Goal: Information Seeking & Learning: Learn about a topic

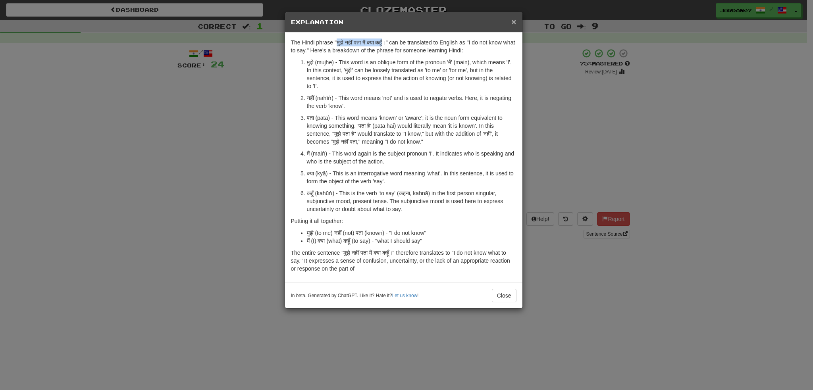
click at [513, 19] on span "×" at bounding box center [514, 21] width 5 height 9
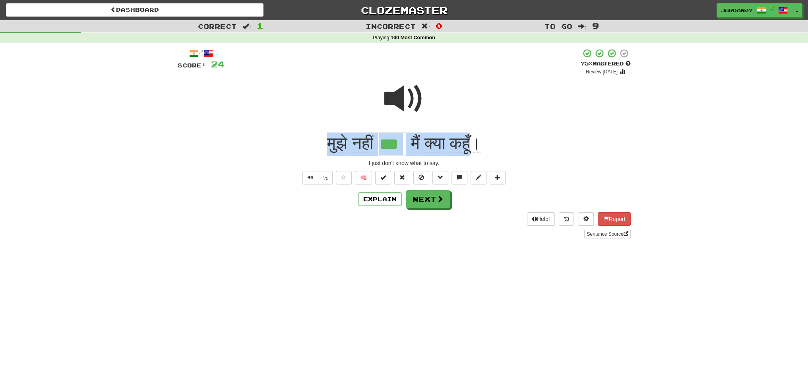
drag, startPoint x: 308, startPoint y: 141, endPoint x: 476, endPoint y: 145, distance: 168.4
click at [476, 145] on div "मुझे नहीं *** मैं क्या कहूँ।" at bounding box center [404, 144] width 453 height 23
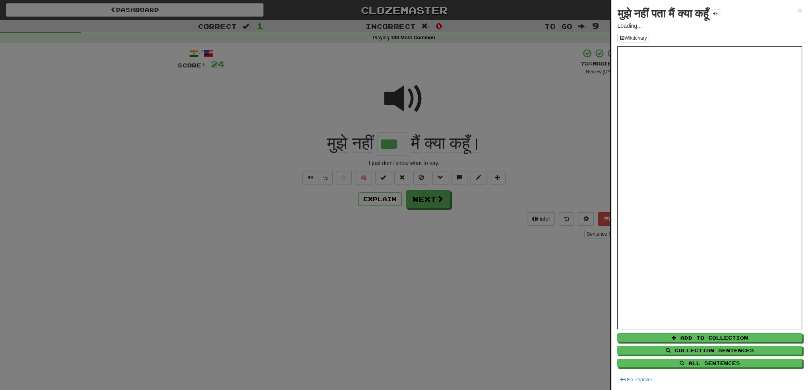
click at [388, 199] on div at bounding box center [404, 195] width 808 height 390
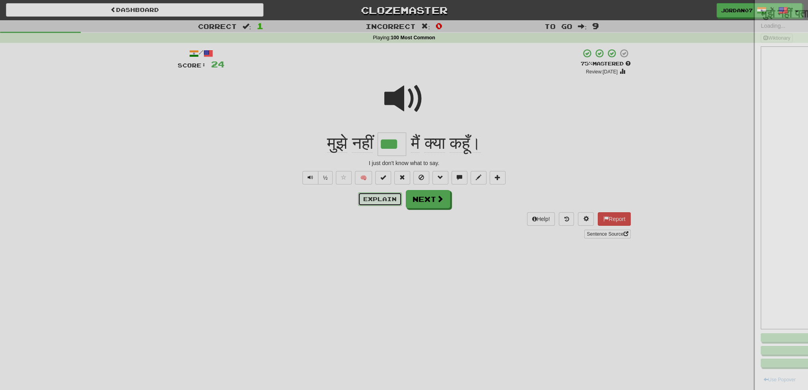
click at [383, 198] on button "Explain" at bounding box center [380, 200] width 44 height 14
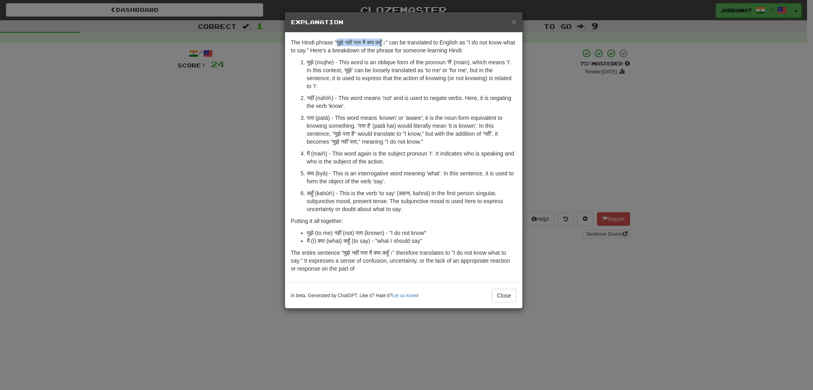
drag, startPoint x: 337, startPoint y: 41, endPoint x: 388, endPoint y: 41, distance: 50.4
click at [388, 41] on p "The Hindi phrase "मुझे नहीं पता मैं क्या कहूँ।" can be translated to English as…" at bounding box center [404, 47] width 226 height 16
copy p "मुझे नहीं पता मैं क्या कहूँ"
click at [513, 20] on span "×" at bounding box center [514, 21] width 5 height 9
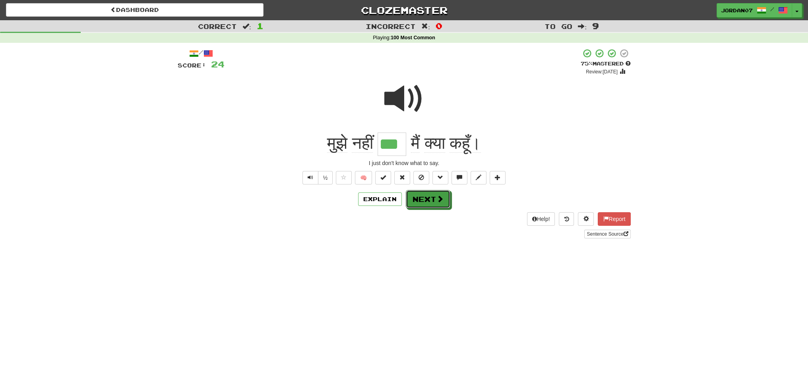
click at [435, 203] on button "Next" at bounding box center [428, 199] width 44 height 18
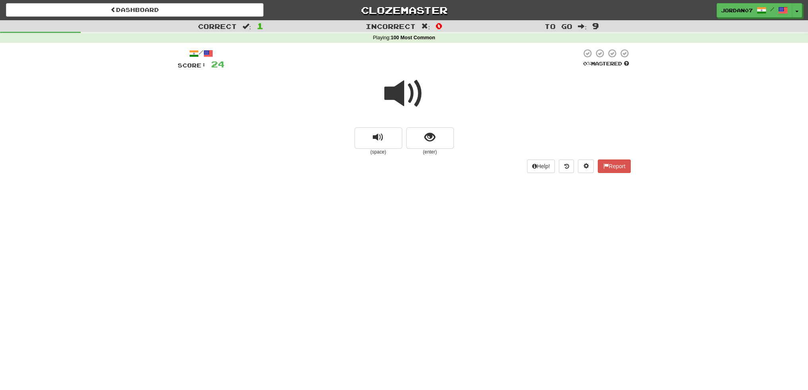
click at [412, 95] on span at bounding box center [404, 94] width 40 height 40
click at [422, 134] on button "show sentence" at bounding box center [430, 138] width 48 height 21
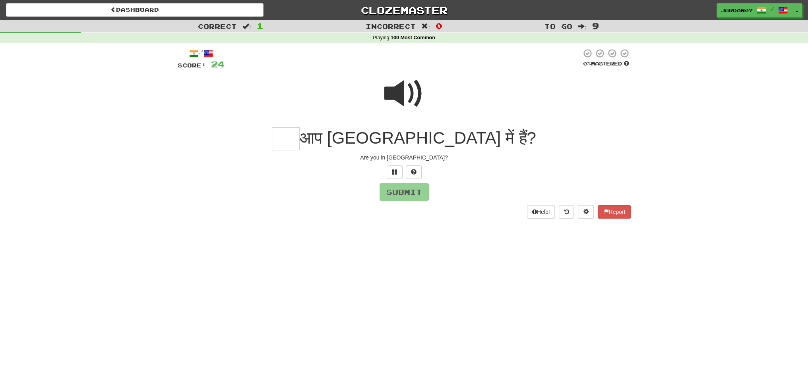
type input "*"
type input "****"
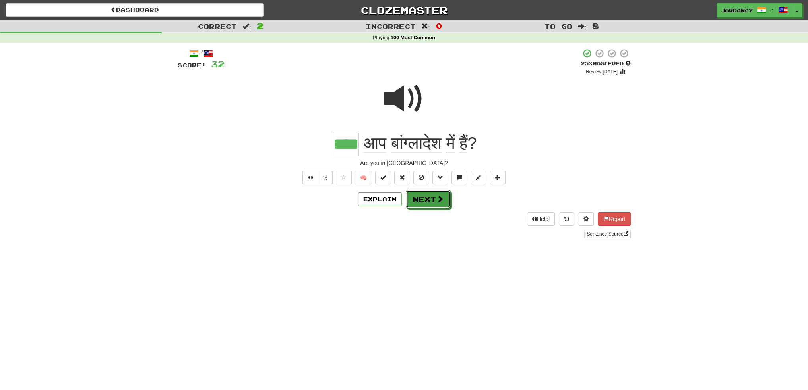
click at [427, 203] on button "Next" at bounding box center [428, 199] width 44 height 18
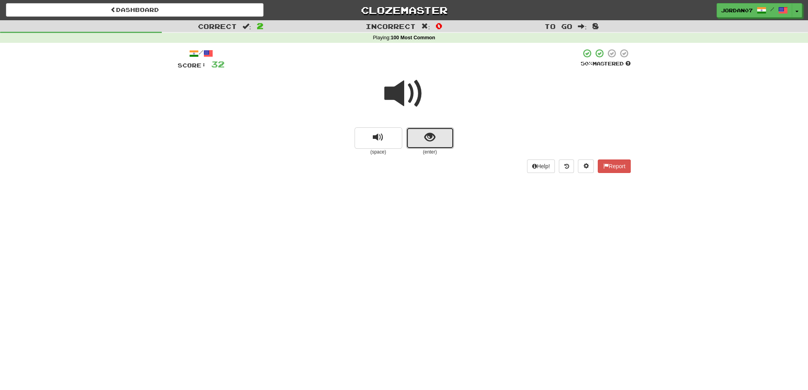
click at [426, 133] on span "show sentence" at bounding box center [429, 137] width 11 height 11
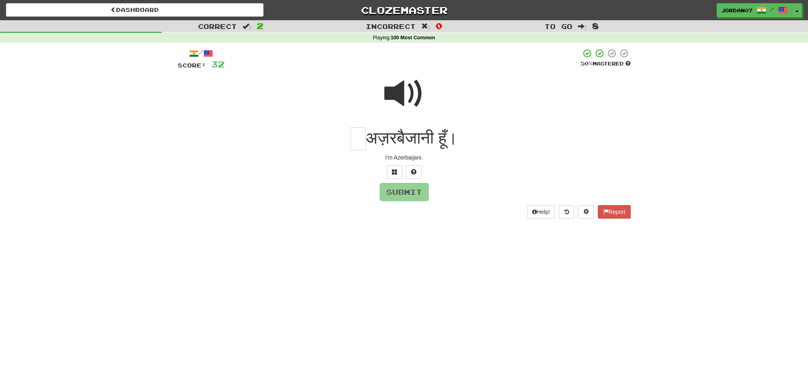
type input "*"
type input "***"
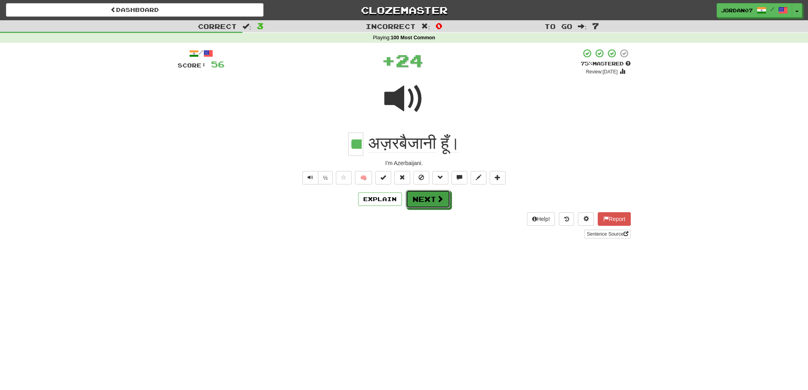
click at [411, 198] on button "Next" at bounding box center [428, 199] width 44 height 18
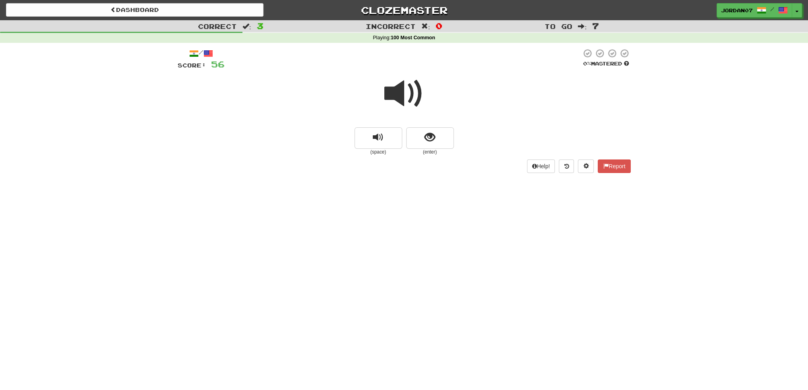
click at [410, 101] on span at bounding box center [404, 94] width 40 height 40
click at [385, 77] on span at bounding box center [404, 94] width 40 height 40
click at [408, 83] on span at bounding box center [404, 94] width 40 height 40
click at [413, 87] on span at bounding box center [404, 94] width 40 height 40
click at [429, 103] on div at bounding box center [404, 99] width 453 height 57
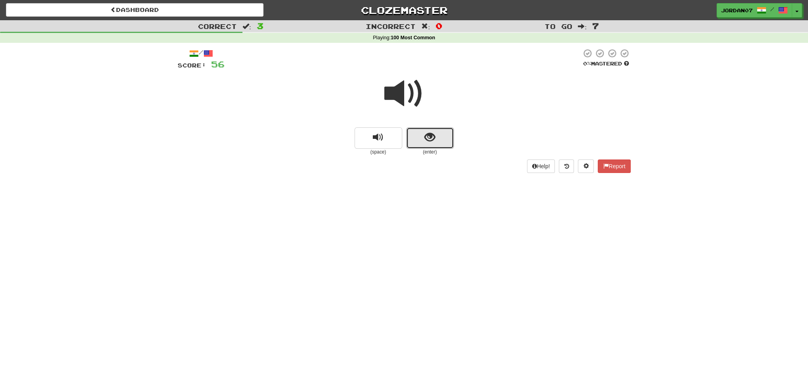
click at [433, 133] on button "show sentence" at bounding box center [430, 138] width 48 height 21
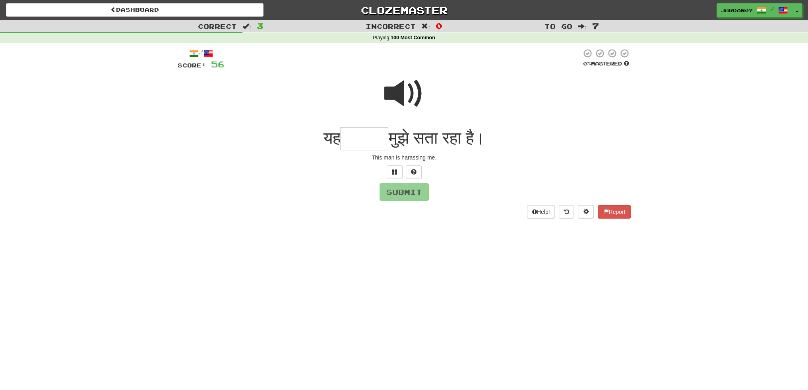
type input "*"
type input "****"
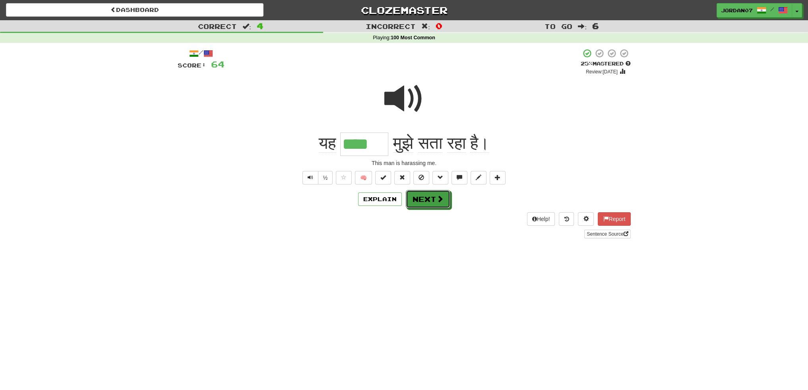
click at [434, 200] on button "Next" at bounding box center [428, 199] width 44 height 18
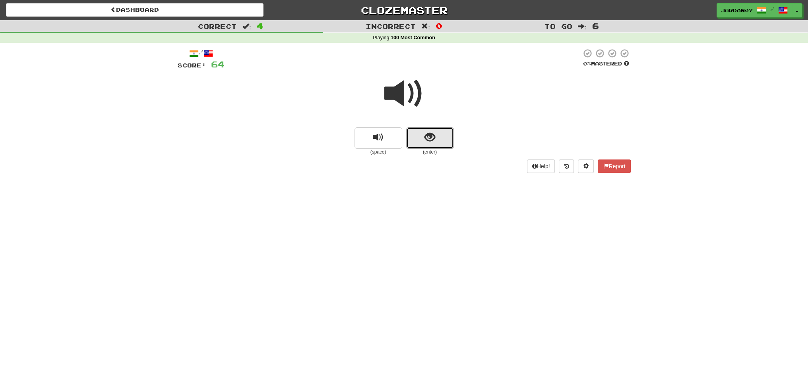
click at [438, 136] on button "show sentence" at bounding box center [430, 138] width 48 height 21
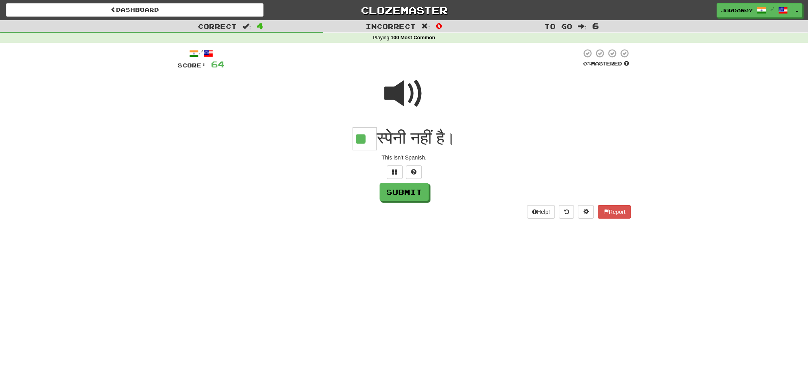
type input "**"
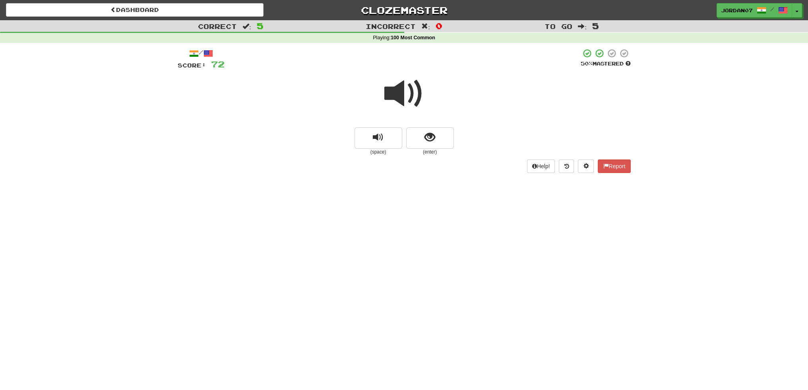
click at [401, 98] on span at bounding box center [404, 94] width 40 height 40
click at [435, 130] on button "show sentence" at bounding box center [430, 138] width 48 height 21
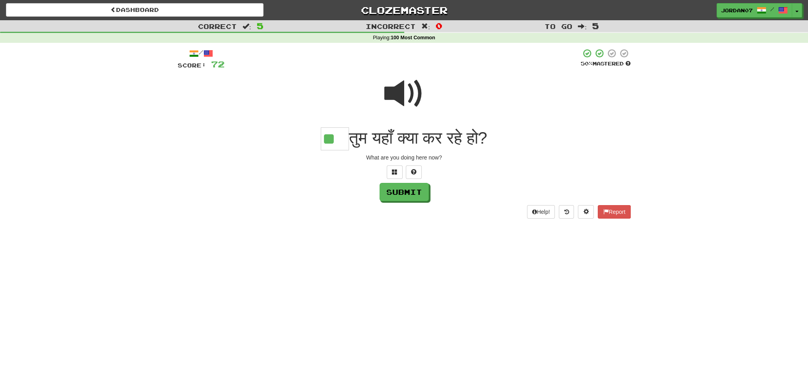
type input "**"
click at [421, 194] on button "Submit" at bounding box center [403, 192] width 49 height 18
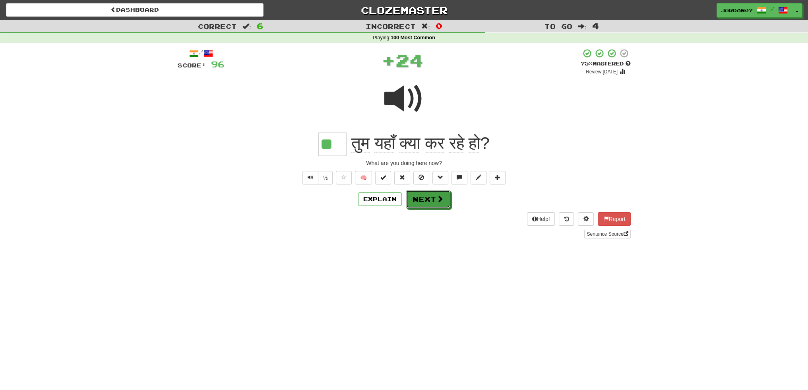
click at [436, 199] on span at bounding box center [439, 198] width 7 height 7
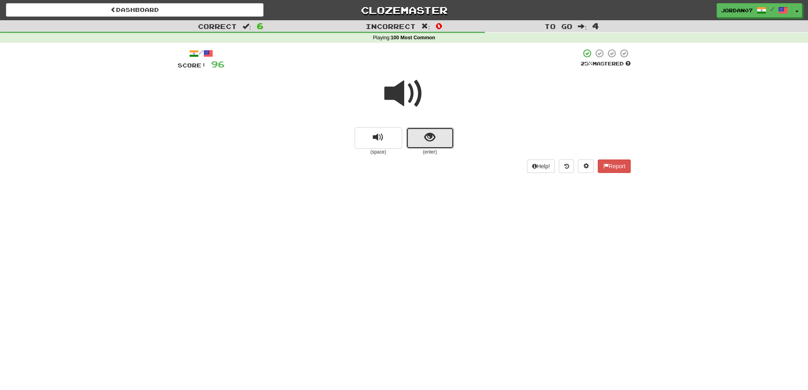
click at [439, 141] on button "show sentence" at bounding box center [430, 138] width 48 height 21
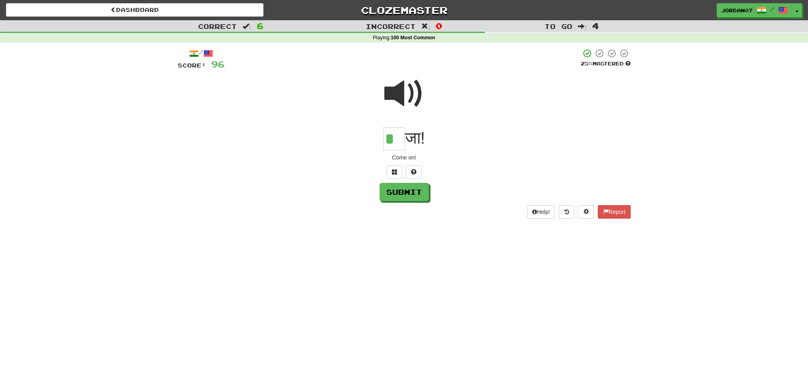
type input "*"
click at [417, 188] on button "Submit" at bounding box center [403, 192] width 49 height 18
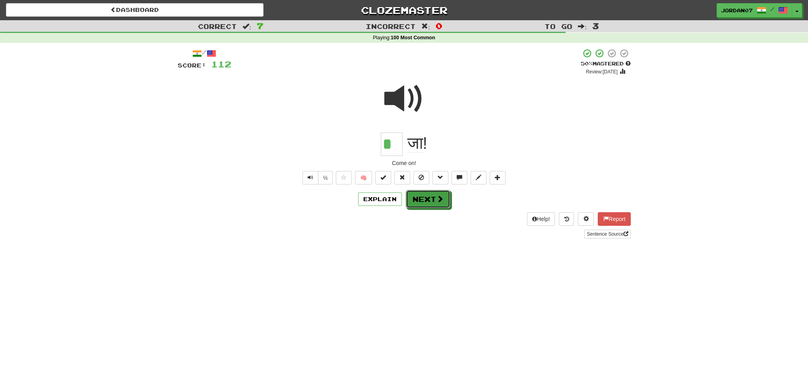
drag, startPoint x: 423, startPoint y: 196, endPoint x: 427, endPoint y: 203, distance: 7.5
click at [427, 202] on button "Next" at bounding box center [428, 199] width 44 height 18
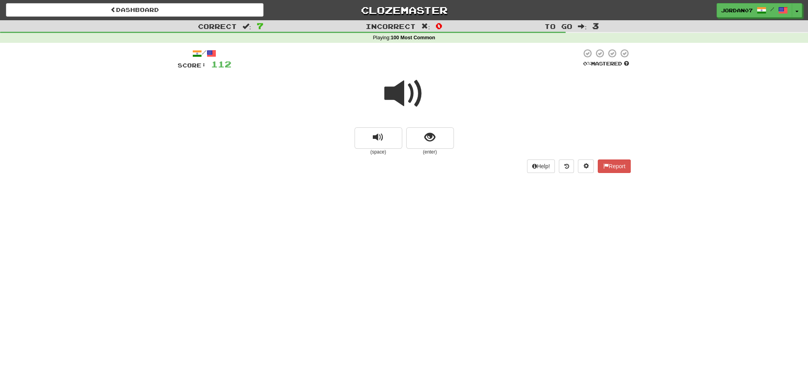
click at [404, 105] on span at bounding box center [404, 94] width 40 height 40
click at [420, 131] on button "show sentence" at bounding box center [430, 138] width 48 height 21
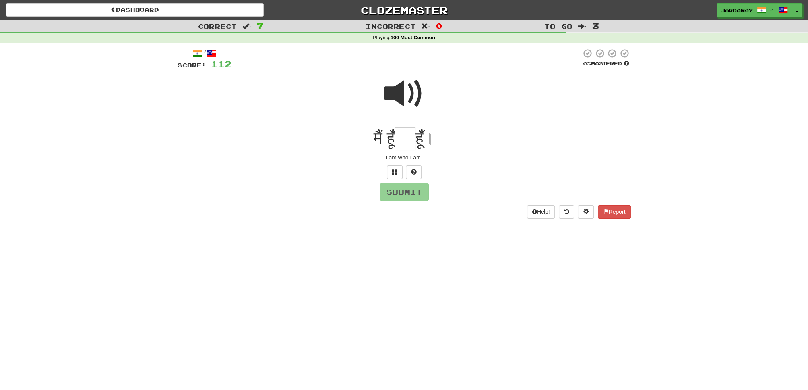
type input "*"
type input "**"
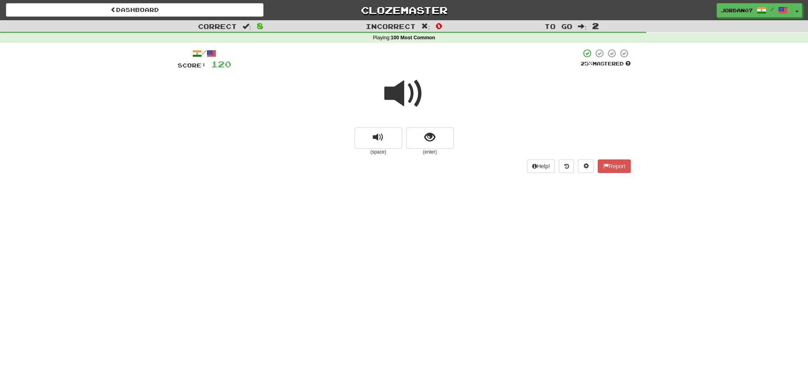
click at [414, 78] on span at bounding box center [404, 94] width 40 height 40
click at [413, 109] on span at bounding box center [404, 94] width 40 height 40
click at [440, 131] on button "show sentence" at bounding box center [430, 138] width 48 height 21
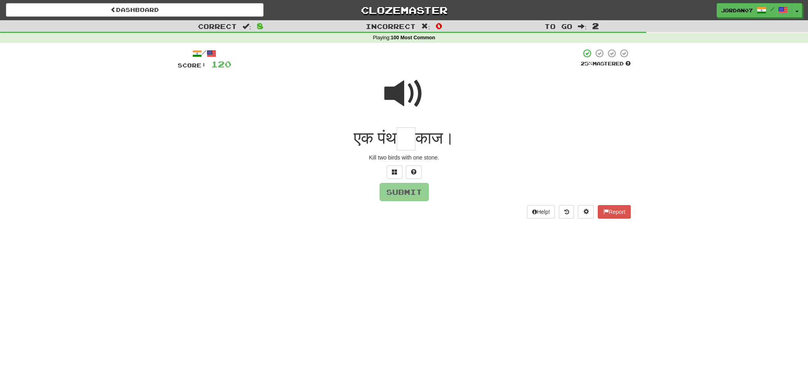
type input "*"
type input "**"
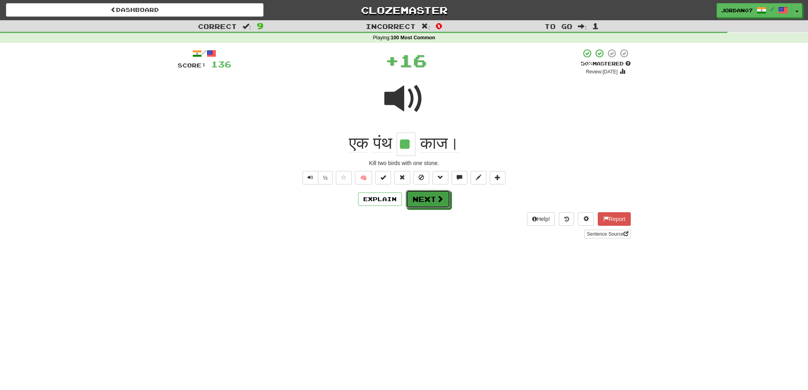
click at [438, 197] on span at bounding box center [439, 198] width 7 height 7
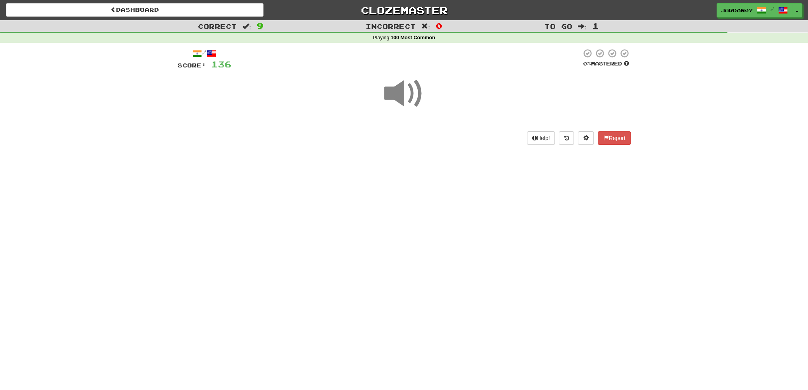
click at [408, 95] on span at bounding box center [404, 94] width 40 height 40
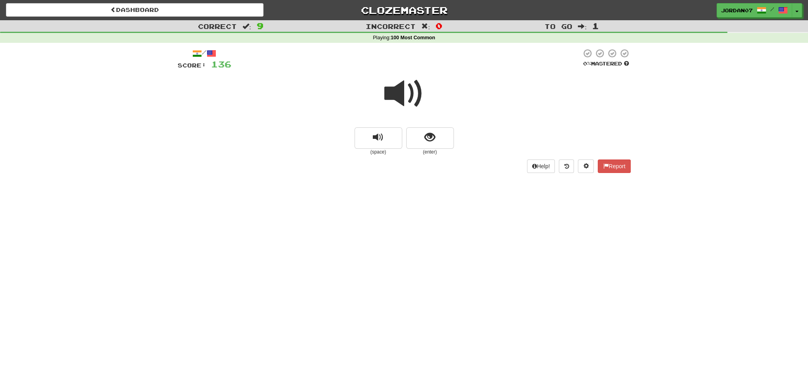
click at [408, 93] on span at bounding box center [404, 94] width 40 height 40
click at [424, 139] on span "show sentence" at bounding box center [429, 137] width 11 height 11
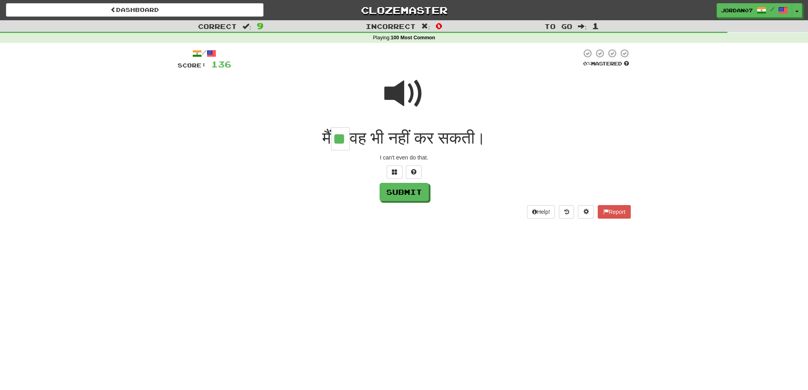
type input "**"
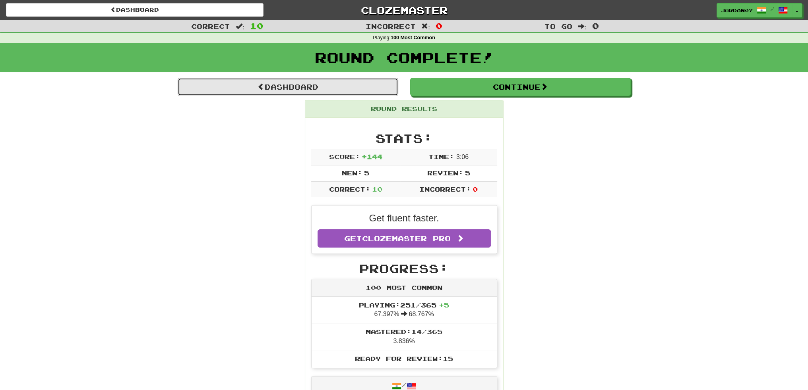
click at [369, 81] on link "Dashboard" at bounding box center [288, 87] width 220 height 18
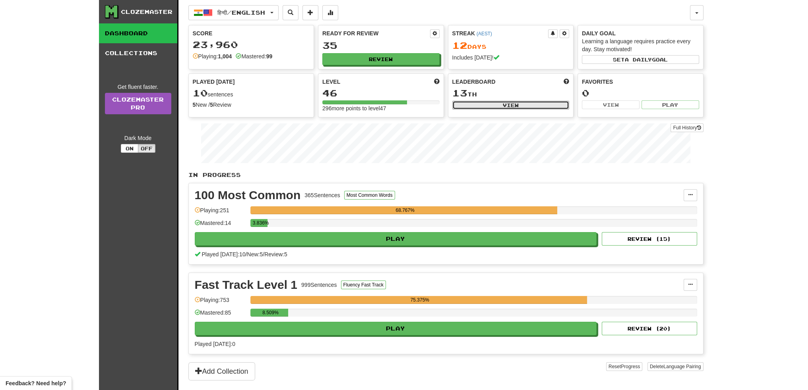
click at [495, 106] on button "View" at bounding box center [510, 105] width 117 height 9
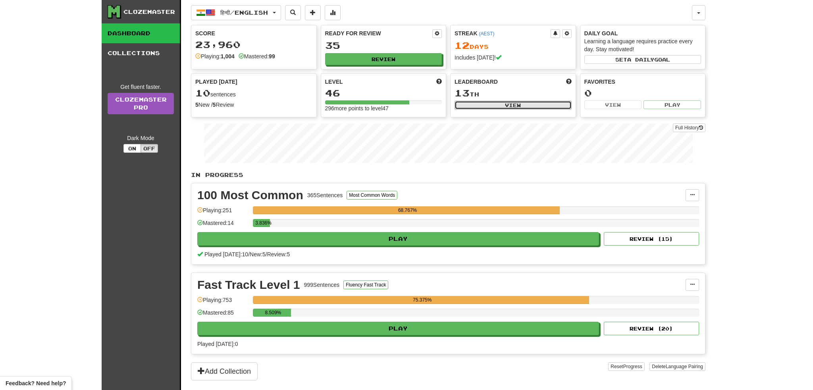
select select "**********"
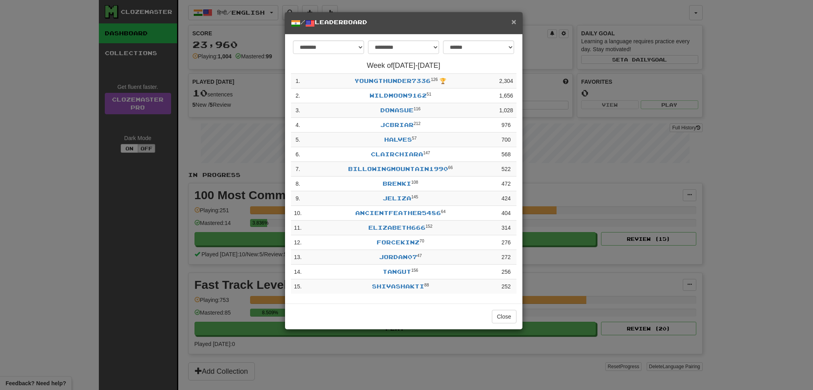
click at [514, 23] on span "×" at bounding box center [514, 21] width 5 height 9
